Goal: Transaction & Acquisition: Book appointment/travel/reservation

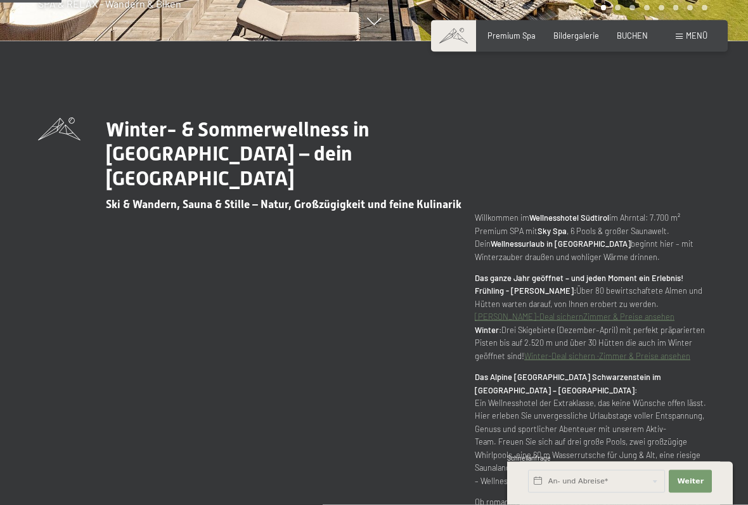
scroll to position [464, 0]
click at [591, 483] on input "text" at bounding box center [596, 481] width 137 height 23
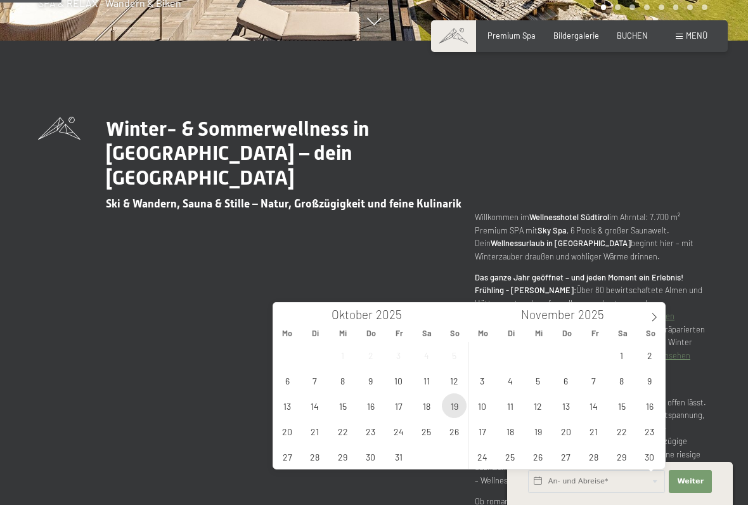
click at [459, 412] on span "19" at bounding box center [454, 405] width 25 height 25
click at [374, 433] on span "23" at bounding box center [370, 431] width 25 height 25
type input "So. 19.10.2025 - Do. 23.10.2025"
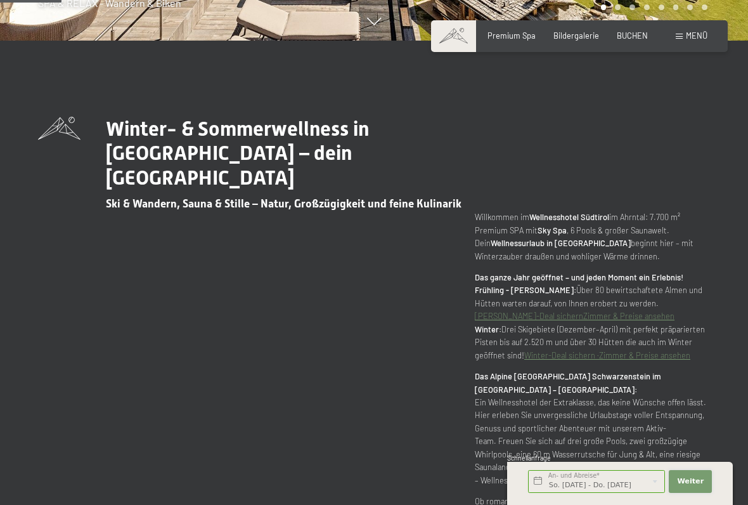
click at [703, 480] on span "Weiter" at bounding box center [690, 481] width 27 height 10
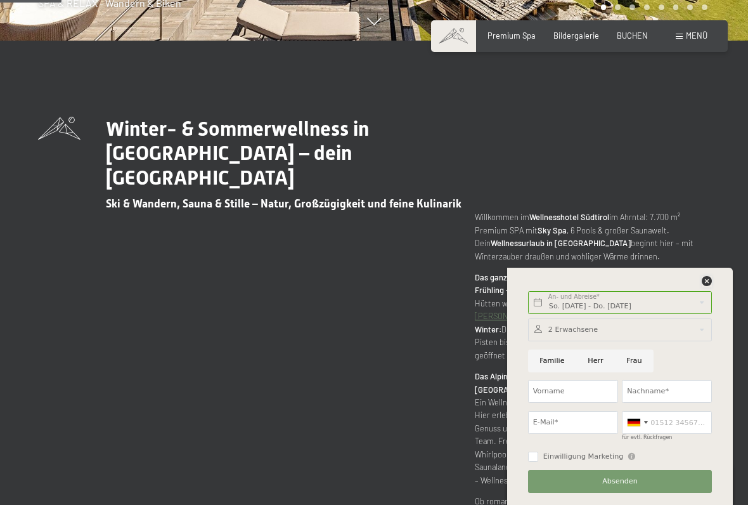
click at [708, 285] on icon at bounding box center [707, 281] width 10 height 10
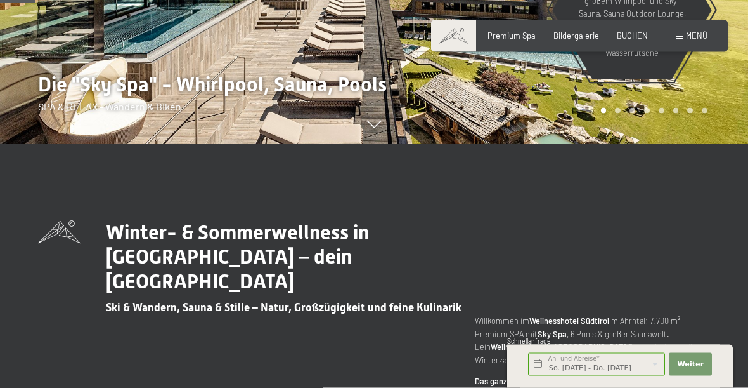
scroll to position [269, 0]
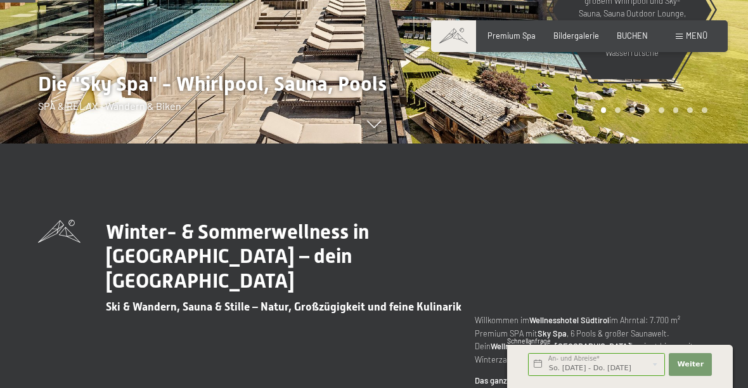
click at [514, 34] on span "Premium Spa" at bounding box center [512, 35] width 48 height 10
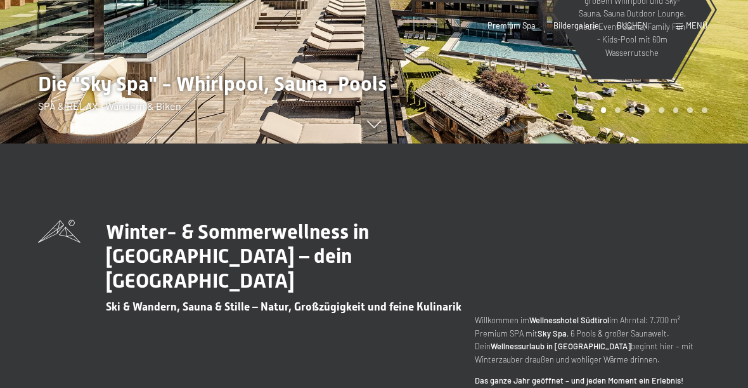
scroll to position [0, 0]
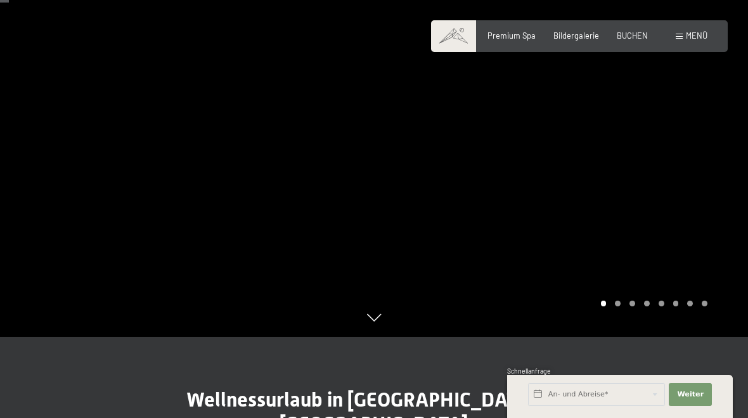
scroll to position [81, 0]
click at [692, 38] on span "Menü" at bounding box center [697, 35] width 22 height 10
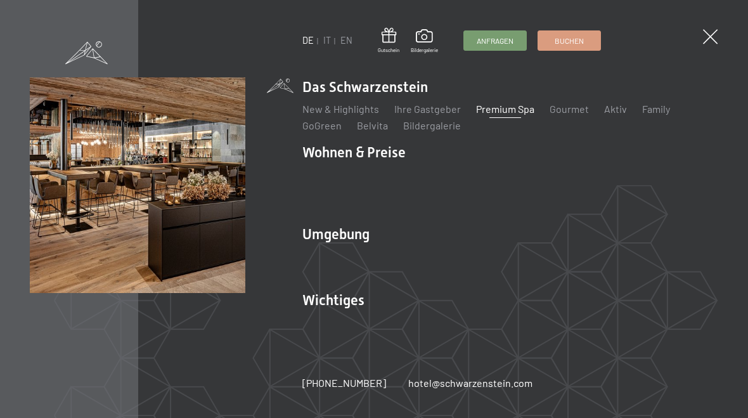
click at [601, 40] on link "Buchen" at bounding box center [569, 40] width 62 height 19
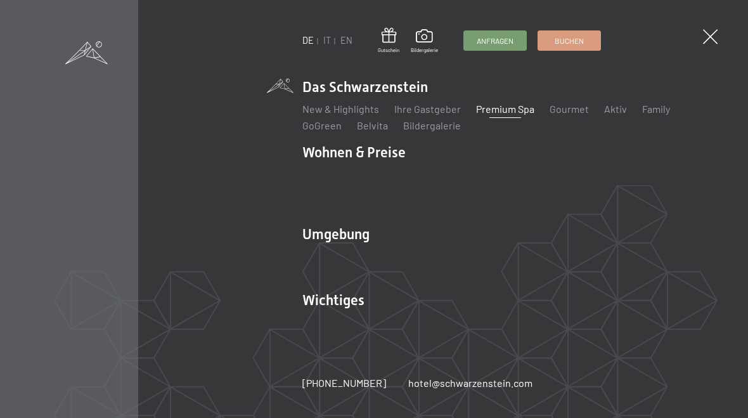
scroll to position [0, 0]
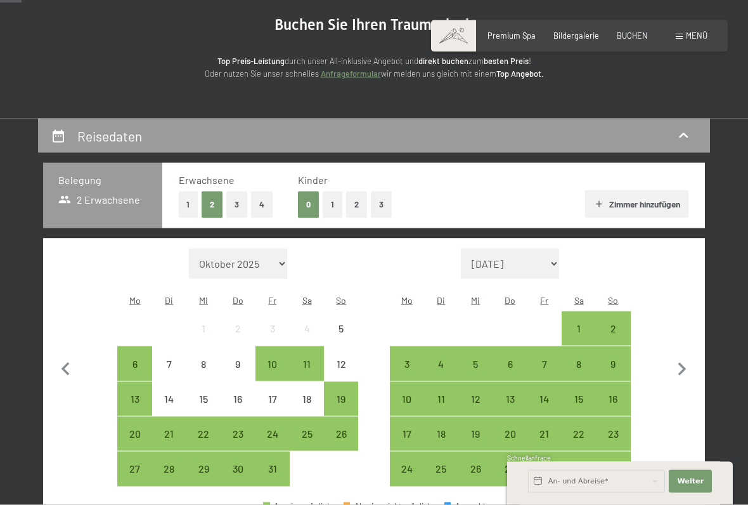
scroll to position [124, 0]
click at [348, 393] on div "19" at bounding box center [341, 409] width 32 height 32
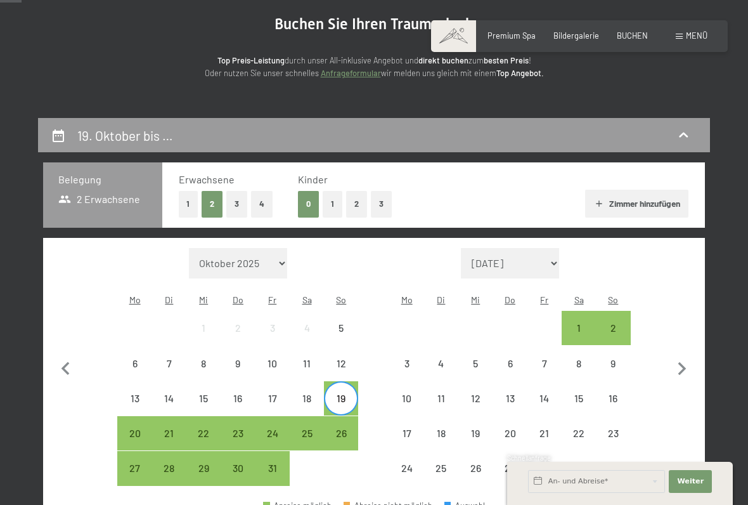
click at [245, 417] on div "23" at bounding box center [238, 444] width 32 height 32
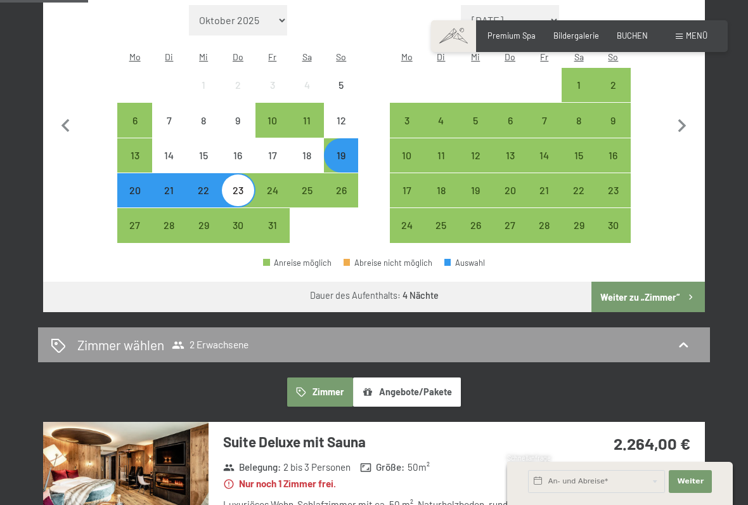
scroll to position [370, 0]
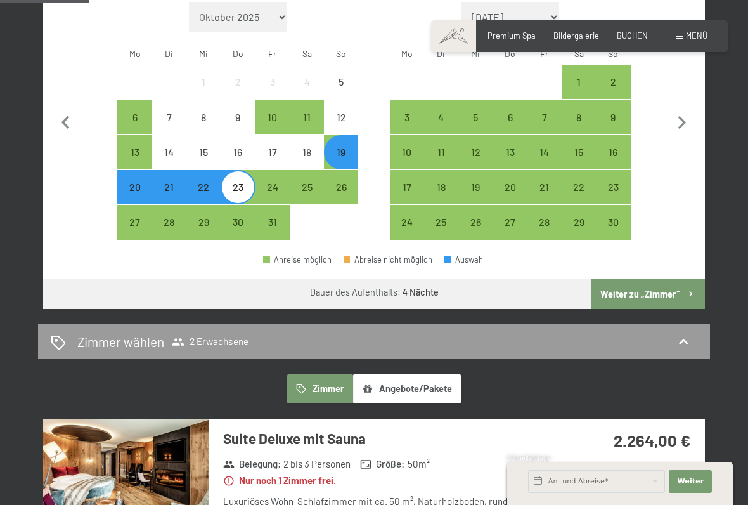
click at [653, 294] on button "Weiter zu „Zimmer“" at bounding box center [649, 293] width 114 height 30
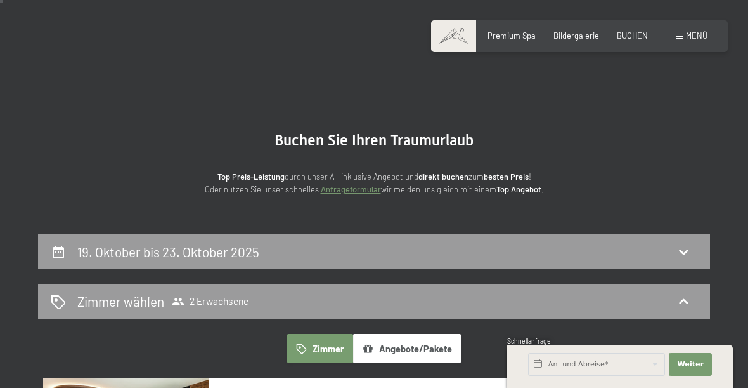
scroll to position [0, 0]
